Goal: Task Accomplishment & Management: Manage account settings

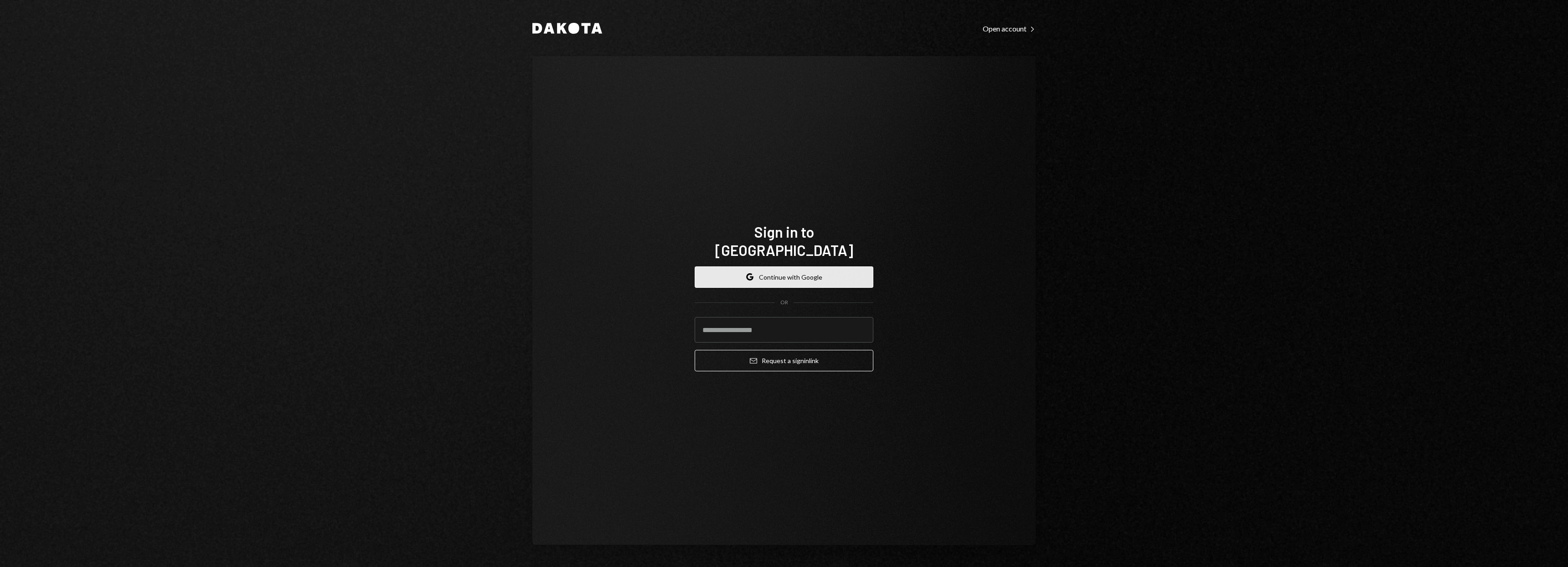
click at [796, 272] on button "Google Continue with Google" at bounding box center [784, 276] width 179 height 21
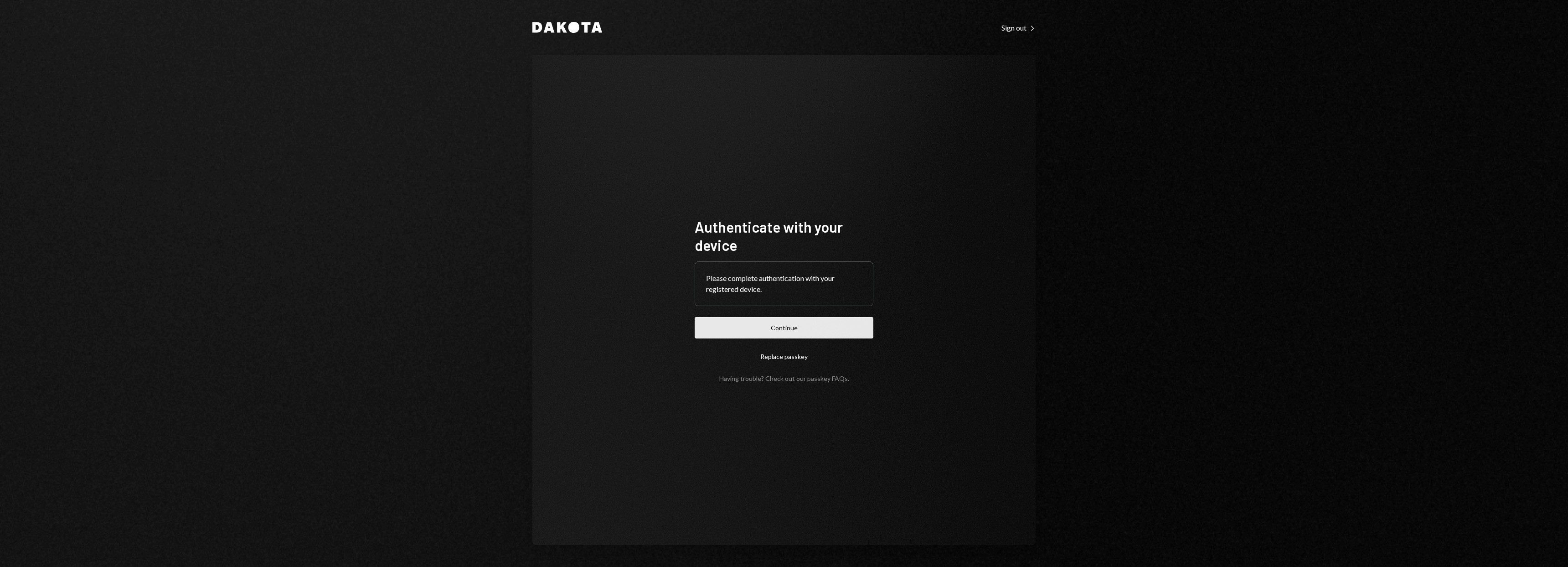
click at [828, 328] on button "Continue" at bounding box center [784, 327] width 179 height 21
